Goal: Complete application form: Complete application form

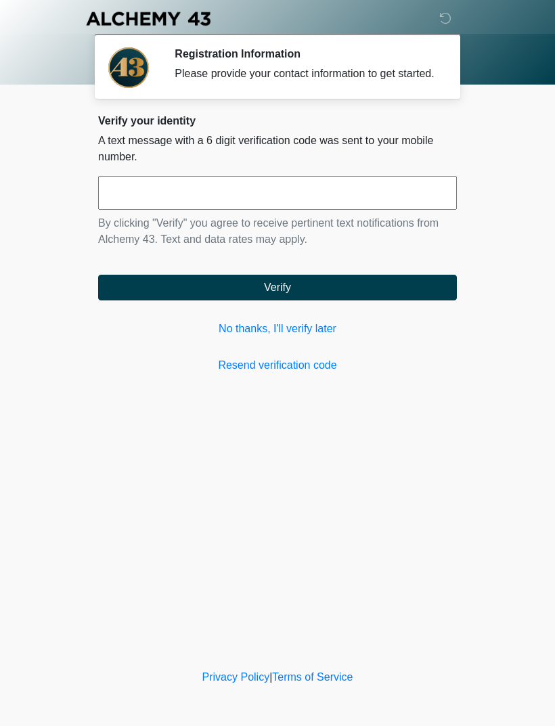
click at [404, 204] on input "text" at bounding box center [277, 193] width 359 height 34
type input "******"
click at [419, 300] on button "Verify" at bounding box center [277, 288] width 359 height 26
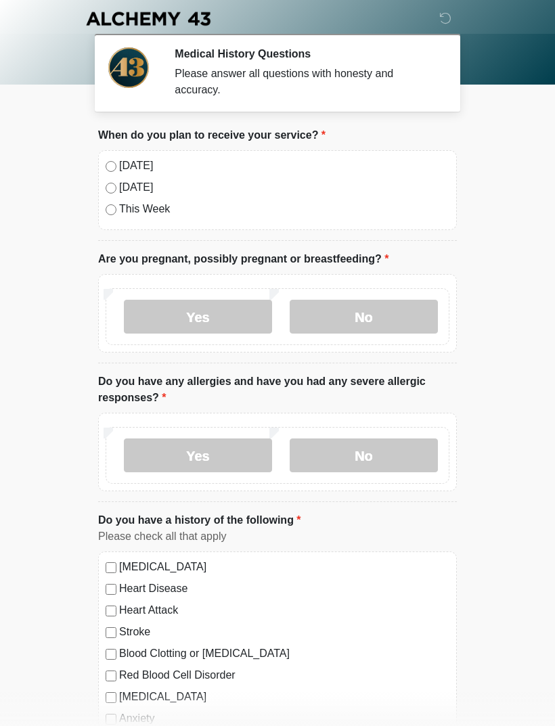
click at [130, 162] on label "[DATE]" at bounding box center [284, 166] width 330 height 16
click at [397, 313] on label "No" at bounding box center [364, 317] width 148 height 34
click at [401, 447] on label "No" at bounding box center [364, 456] width 148 height 34
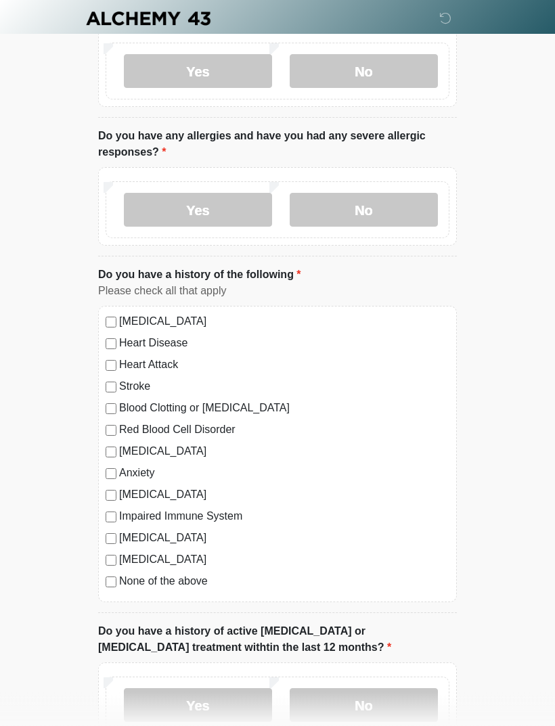
scroll to position [249, 0]
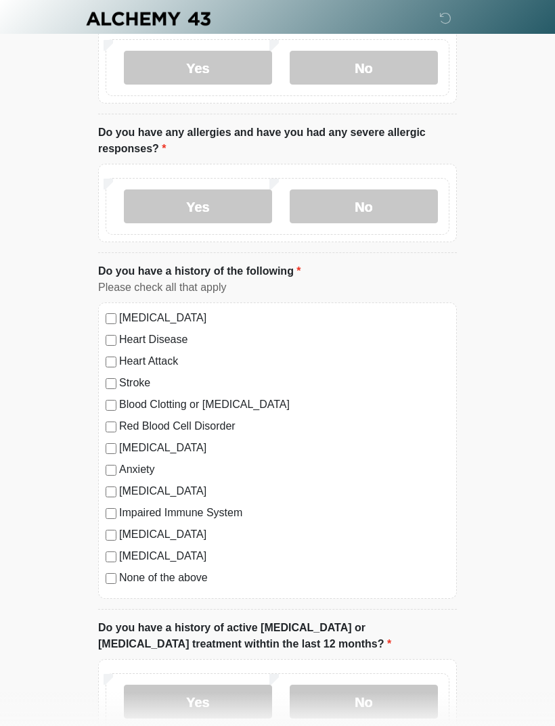
click at [202, 577] on label "None of the above" at bounding box center [284, 578] width 330 height 16
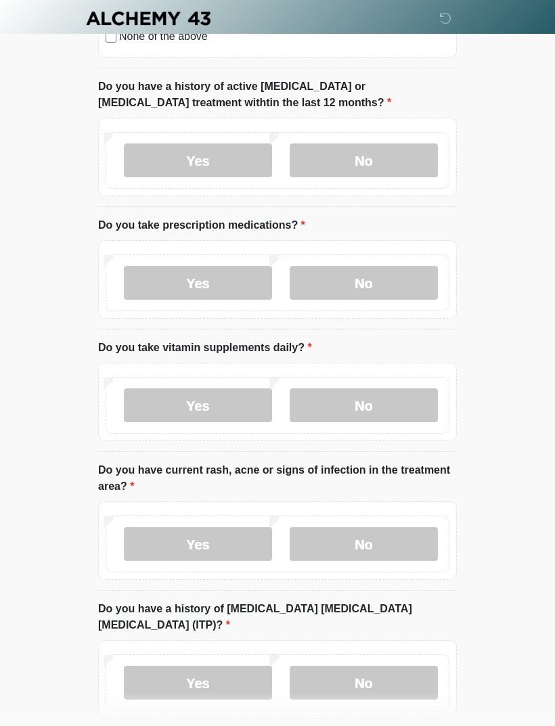
scroll to position [790, 0]
click at [395, 154] on label "No" at bounding box center [364, 160] width 148 height 34
click at [390, 288] on label "No" at bounding box center [364, 282] width 148 height 34
click at [252, 397] on label "Yes" at bounding box center [198, 405] width 148 height 34
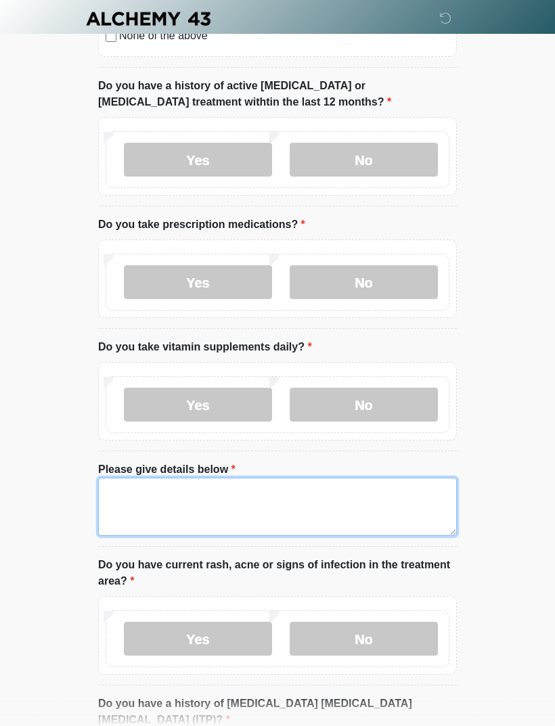
click at [301, 506] on textarea "Please give details below" at bounding box center [277, 507] width 359 height 58
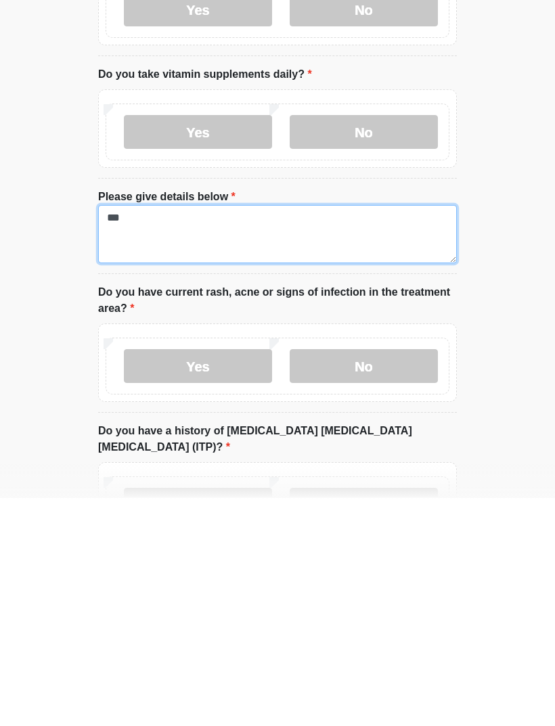
scroll to position [839, 0]
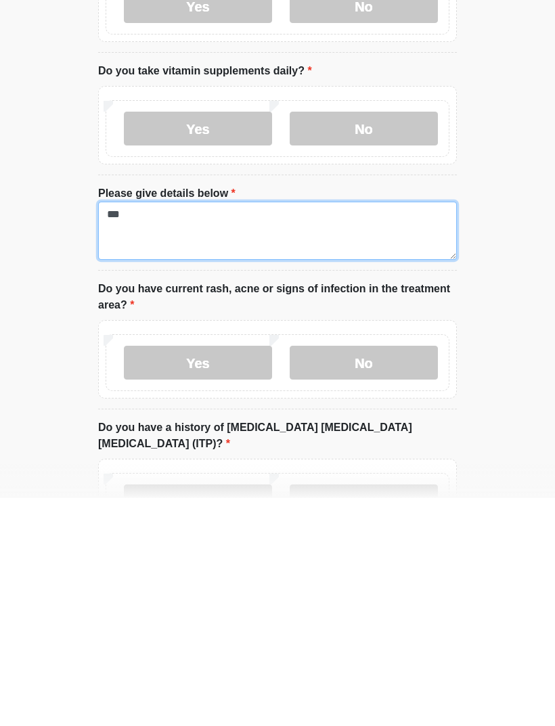
type textarea "***"
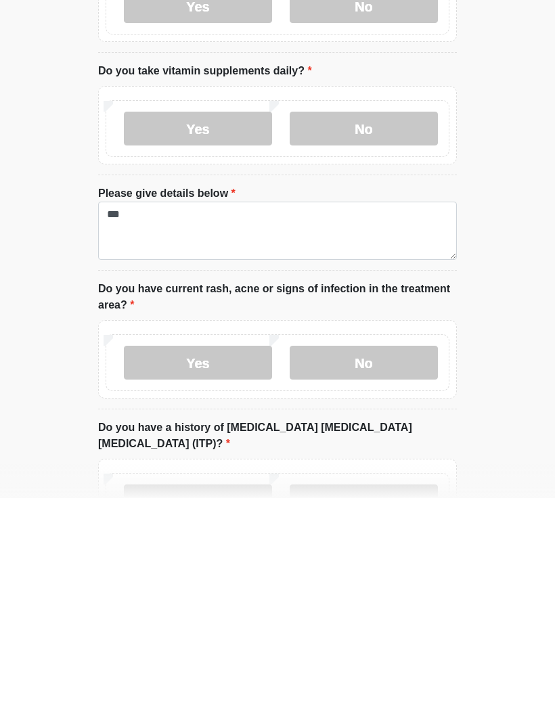
click at [390, 574] on label "No" at bounding box center [364, 591] width 148 height 34
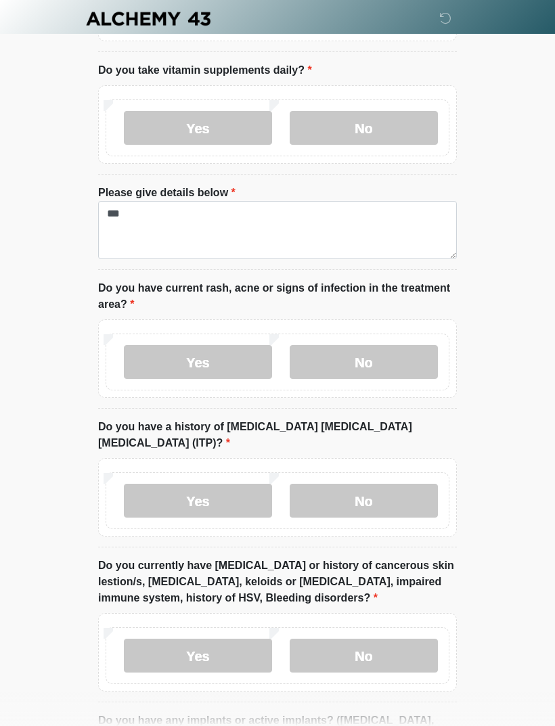
click at [387, 484] on label "No" at bounding box center [364, 501] width 148 height 34
click at [395, 639] on label "No" at bounding box center [364, 656] width 148 height 34
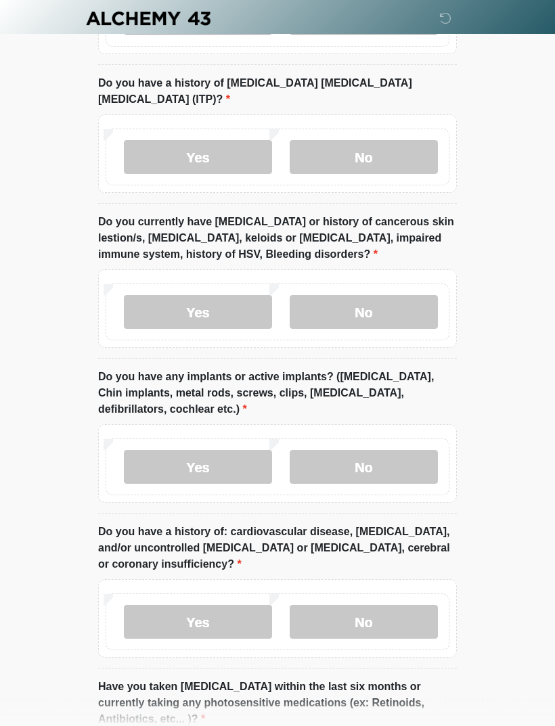
click at [403, 451] on label "No" at bounding box center [364, 468] width 148 height 34
click at [390, 605] on label "No" at bounding box center [364, 622] width 148 height 34
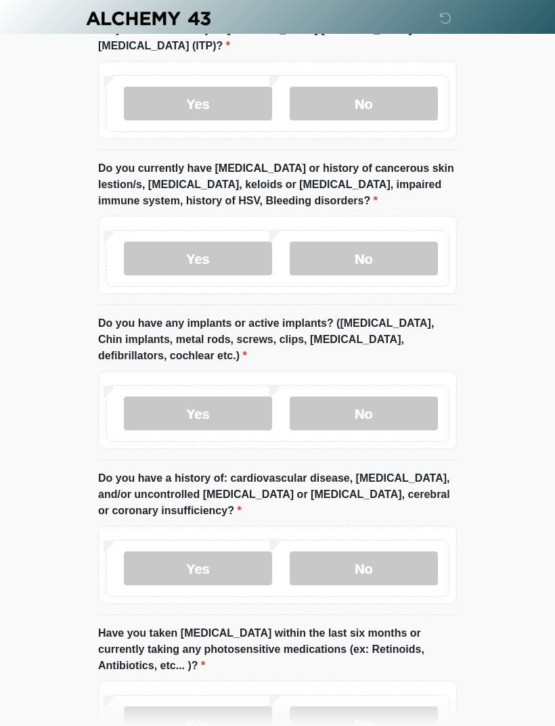
scroll to position [1554, 0]
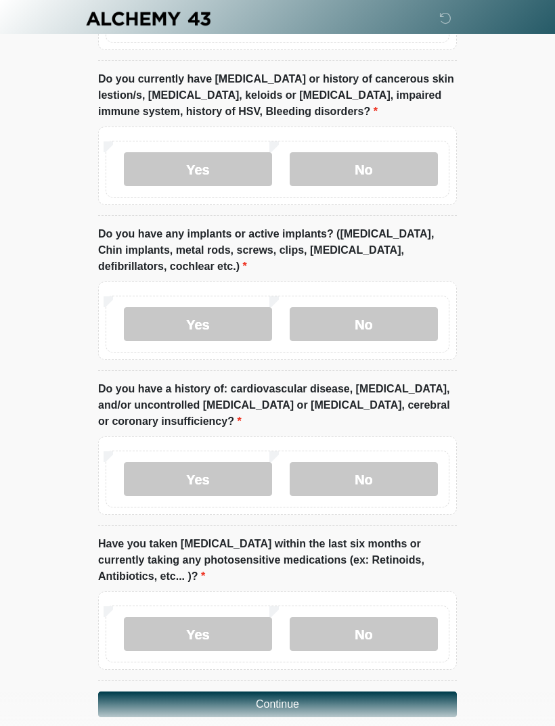
click at [408, 617] on label "No" at bounding box center [364, 634] width 148 height 34
click at [405, 692] on button "Continue" at bounding box center [277, 705] width 359 height 26
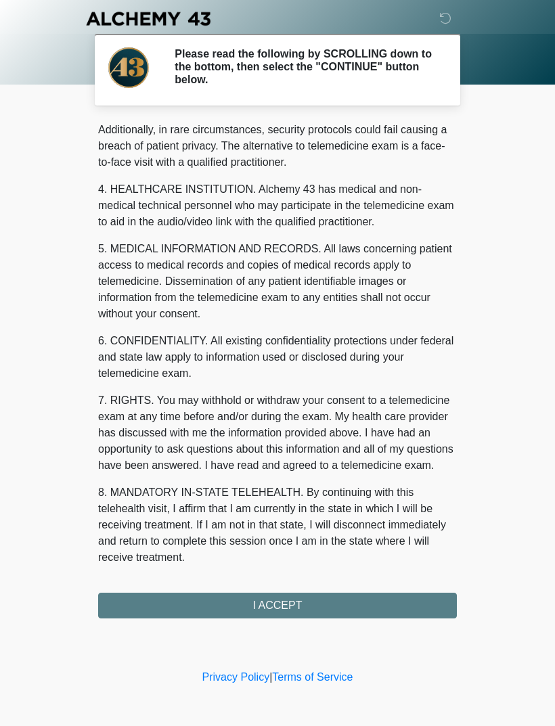
scroll to position [330, 0]
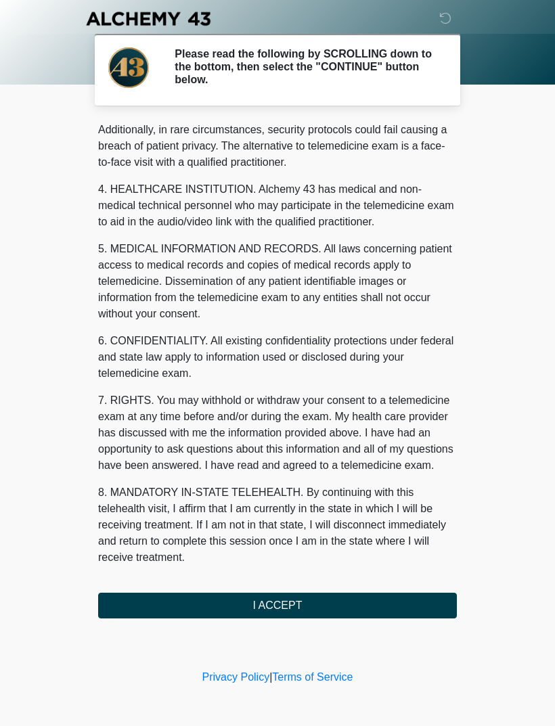
click at [409, 606] on button "I ACCEPT" at bounding box center [277, 606] width 359 height 26
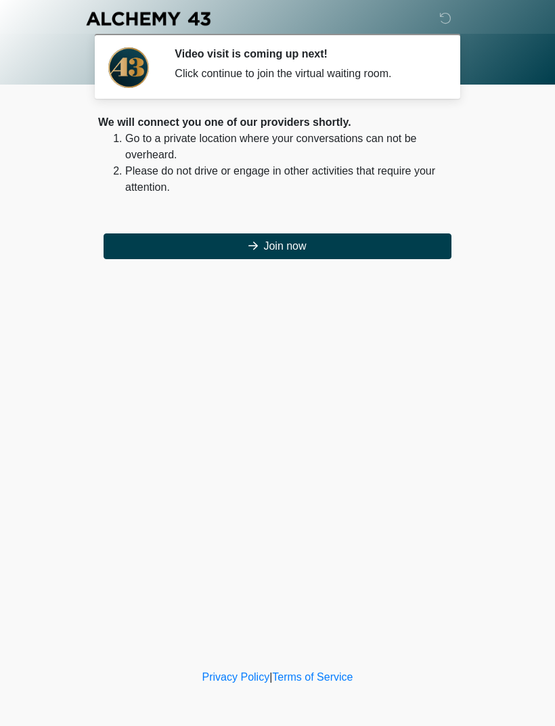
click at [426, 231] on div "We will connect you one of our providers shortly. Go to a private location wher…" at bounding box center [277, 186] width 359 height 145
click at [374, 238] on button "Join now" at bounding box center [278, 246] width 348 height 26
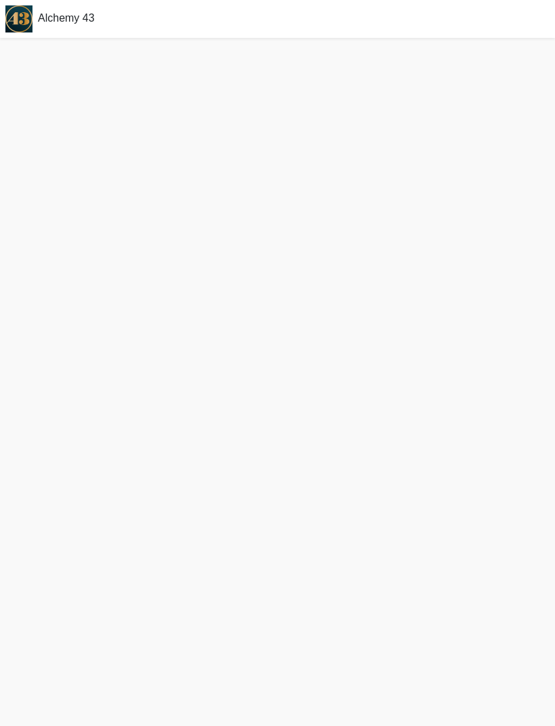
click at [64, 23] on span "Alchemy 43" at bounding box center [66, 18] width 57 height 12
